Goal: Information Seeking & Learning: Learn about a topic

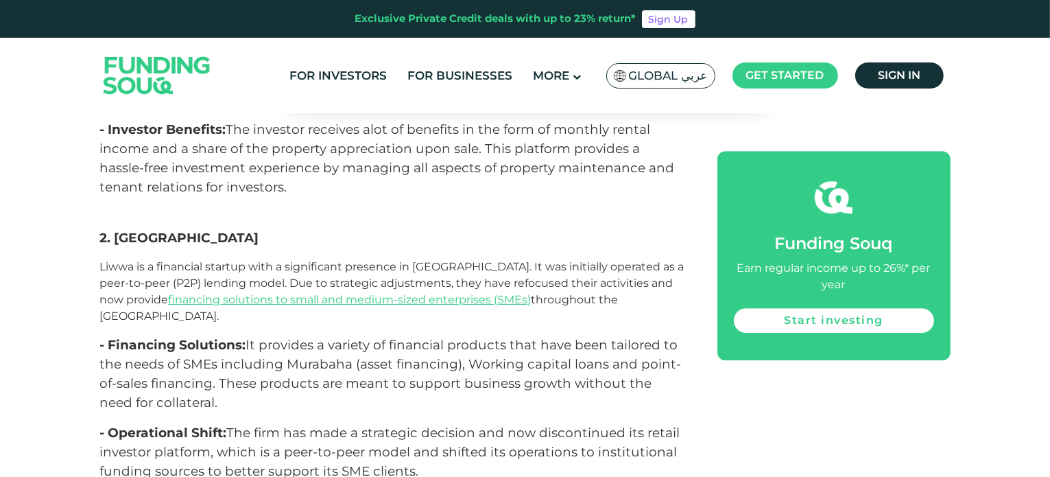
scroll to position [3978, 0]
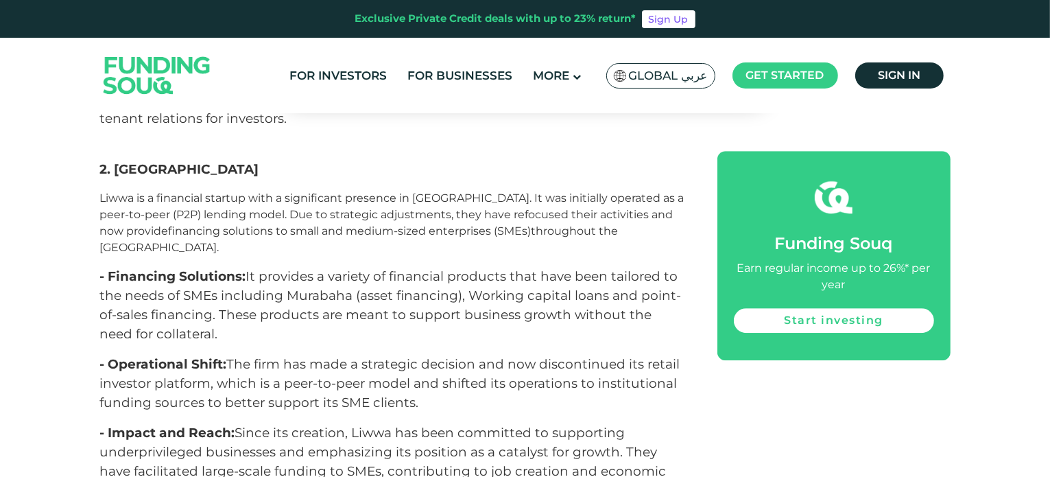
click at [247, 224] on link "financing solutions to small and medium-sized enterprises (SMEs)" at bounding box center [350, 230] width 363 height 13
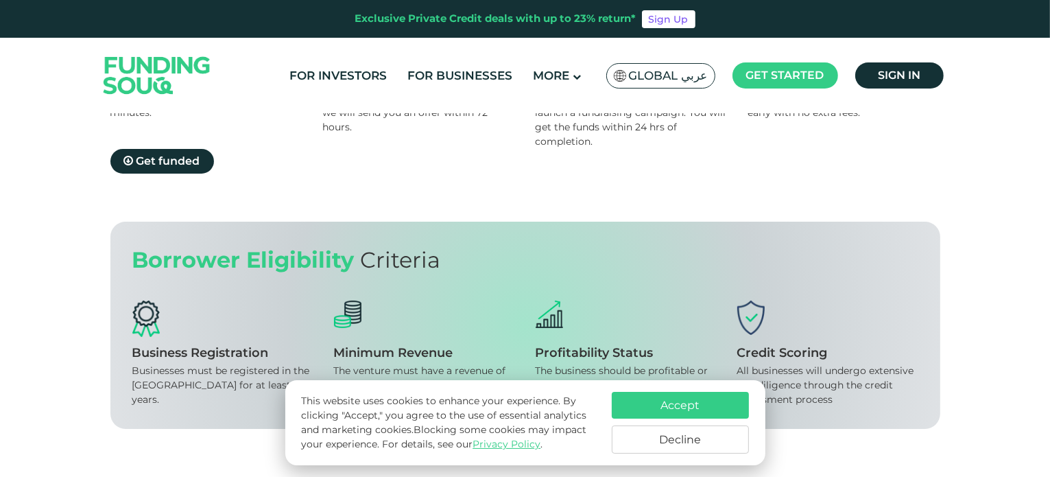
scroll to position [892, 0]
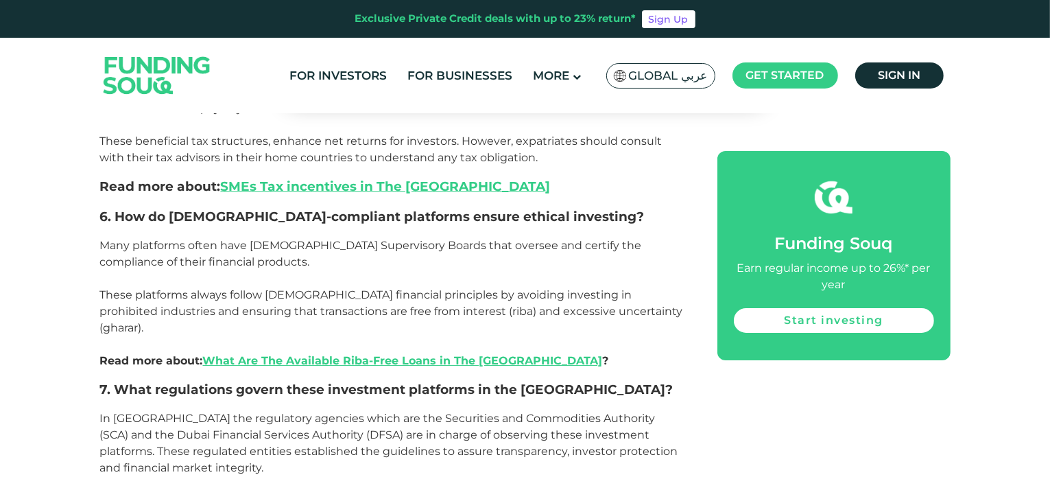
scroll to position [5006, 0]
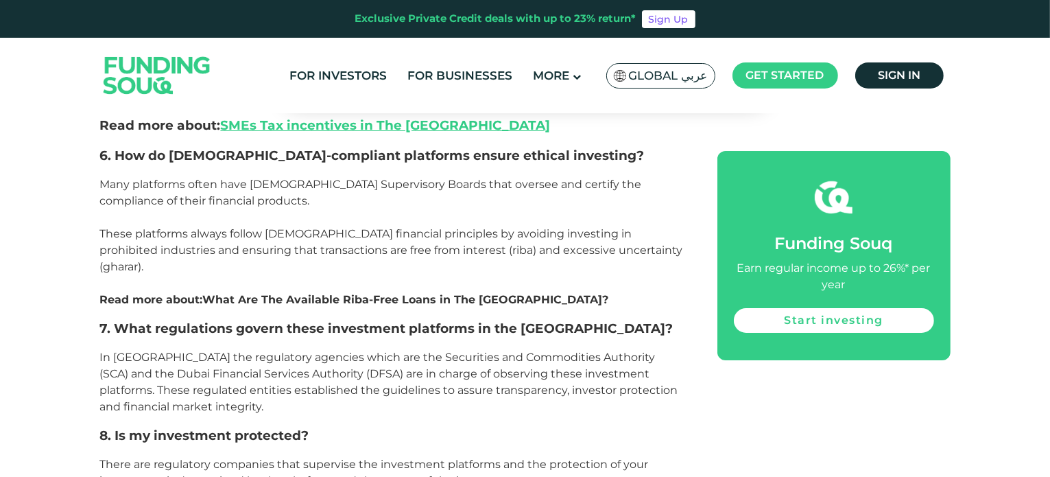
click at [291, 293] on link "What Are The Available Riba-Free Loans in The [GEOGRAPHIC_DATA]" at bounding box center [403, 299] width 400 height 13
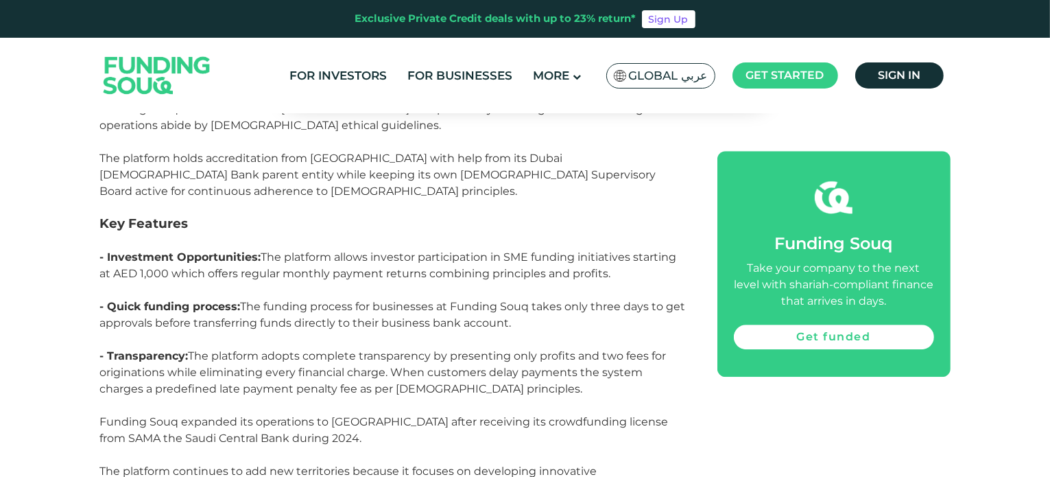
scroll to position [3909, 0]
